Goal: Transaction & Acquisition: Subscribe to service/newsletter

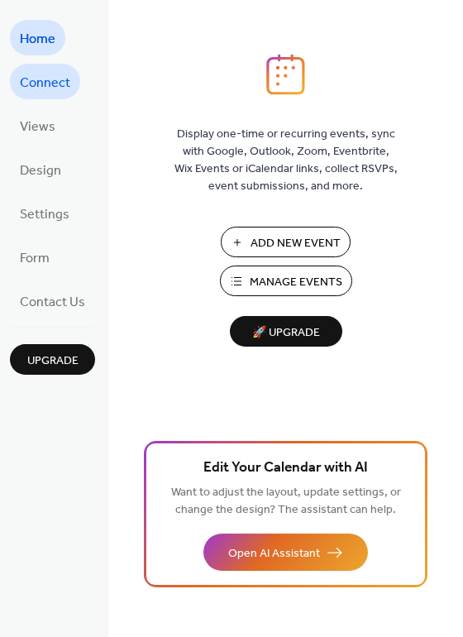
click at [53, 88] on span "Connect" at bounding box center [45, 83] width 50 height 26
click at [309, 343] on span "🚀 Upgrade" at bounding box center [286, 333] width 93 height 22
